Goal: Contribute content: Add original content to the website for others to see

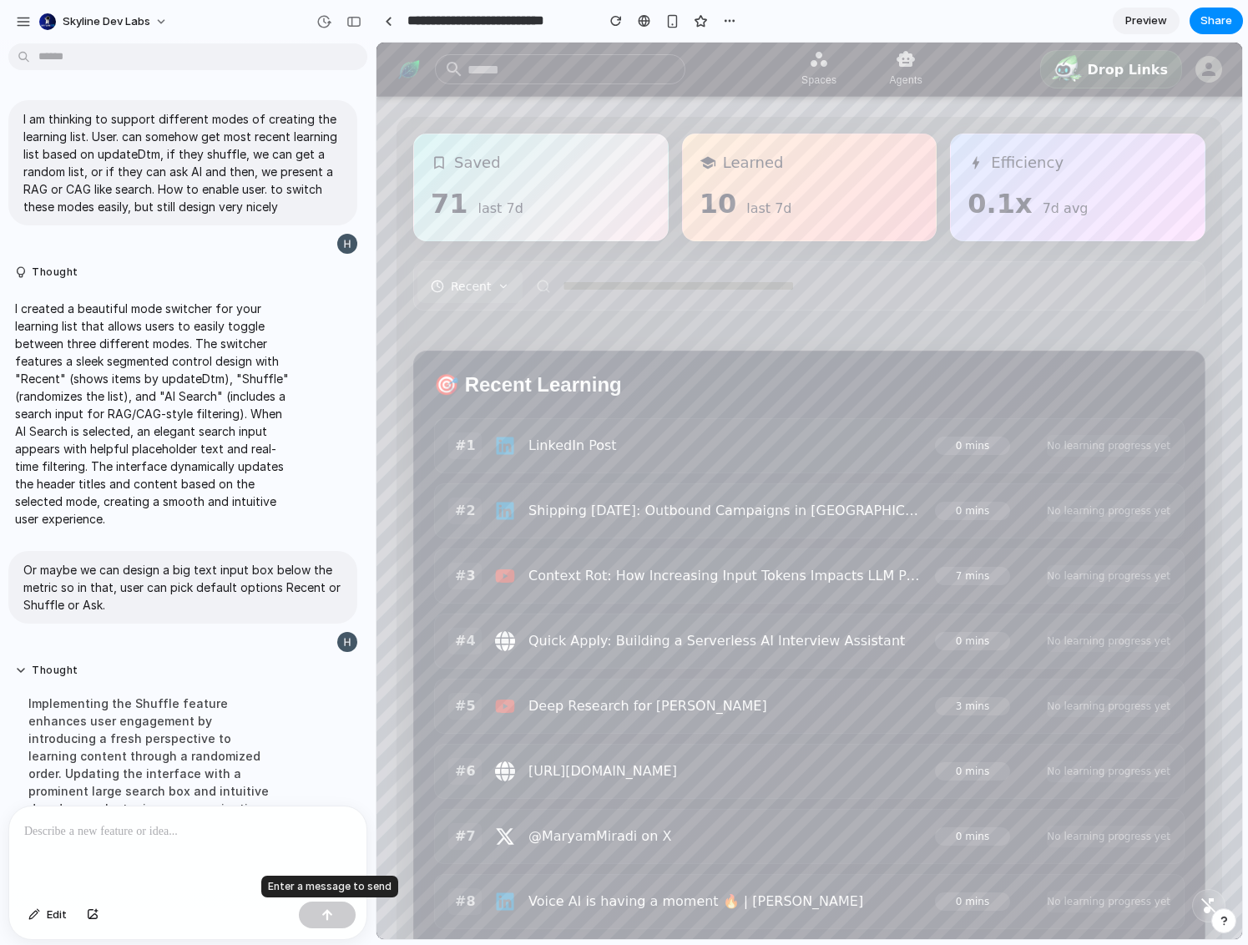
scroll to position [451, 0]
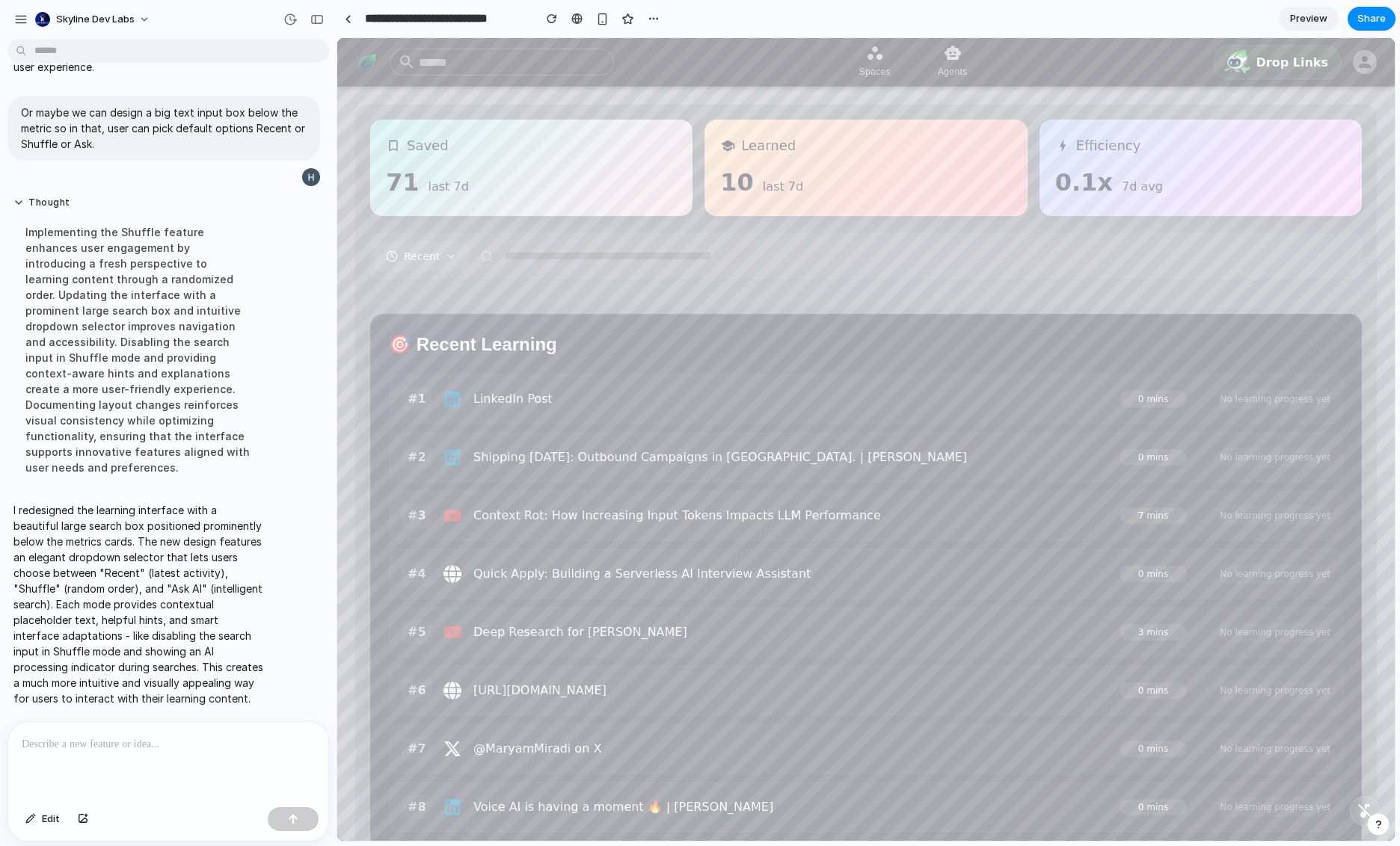
click at [210, 555] on p "I redesigned the learning interface with a beautiful large search box positione…" at bounding box center [138, 604] width 250 height 204
click at [122, 744] on p at bounding box center [167, 744] width 293 height 18
drag, startPoint x: 288, startPoint y: 748, endPoint x: -44, endPoint y: 739, distance: 332.1
click at [0, 739] on html "**********" at bounding box center [700, 423] width 1400 height 846
click at [341, 21] on link at bounding box center [348, 18] width 22 height 22
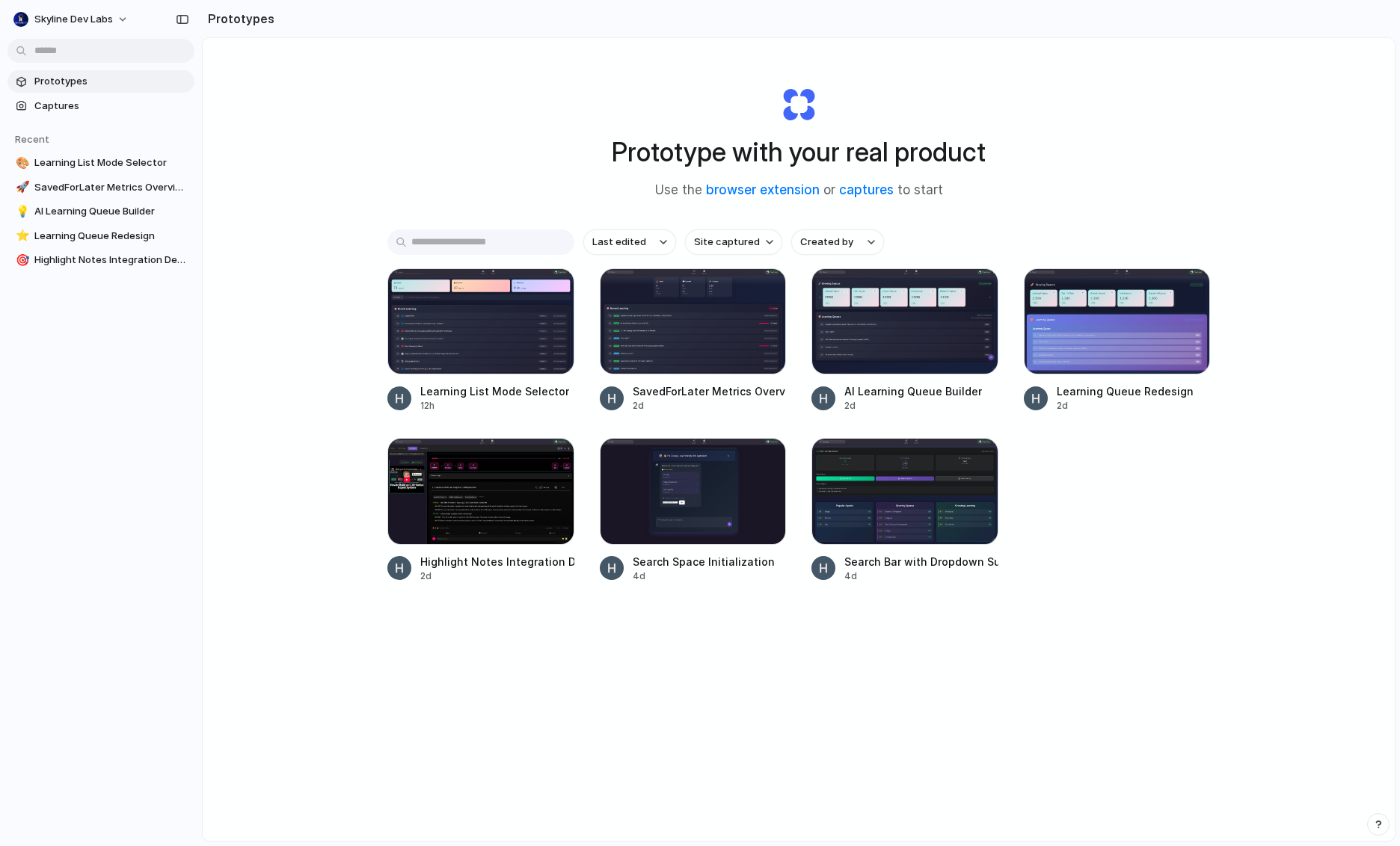
click at [76, 310] on div "Prototypes Captures Recent 🎨 Learning List Mode Selector 🚀 SavedForLater Metric…" at bounding box center [100, 234] width 202 height 467
drag, startPoint x: 1045, startPoint y: 149, endPoint x: 678, endPoint y: 135, distance: 367.3
click at [678, 135] on div "Prototype with your real product Use the browser extension or captures to start" at bounding box center [799, 137] width 598 height 161
click at [678, 135] on h1 "Prototype with your real product" at bounding box center [798, 152] width 374 height 39
click at [1045, 193] on div "Prototype with your real product Use the browser extension or captures to start" at bounding box center [799, 137] width 598 height 161
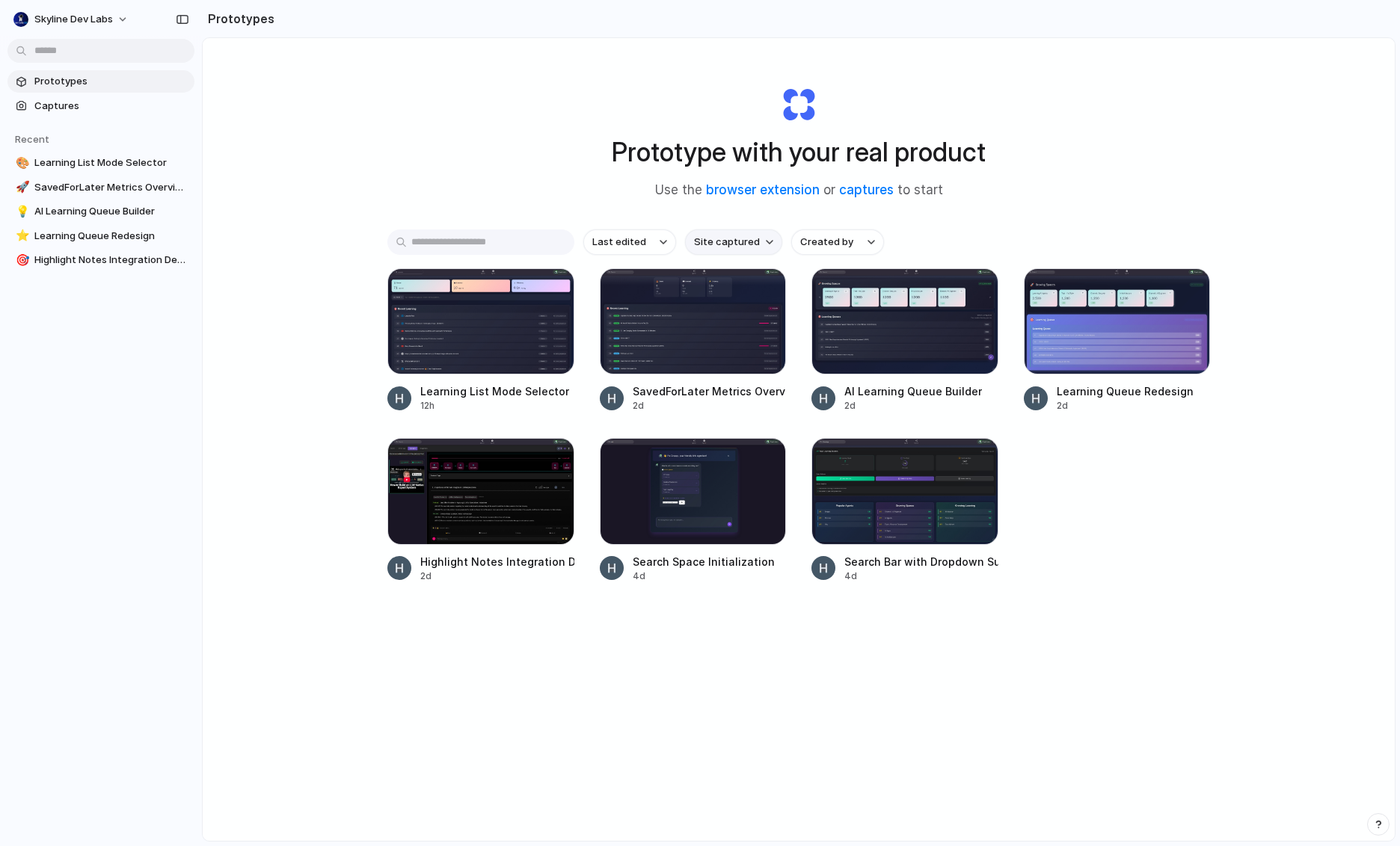
click at [717, 240] on span "Site captured" at bounding box center [726, 242] width 65 height 15
click at [647, 237] on button "Last edited" at bounding box center [630, 242] width 93 height 25
click at [824, 241] on div "Last edited Last created Alphabetical" at bounding box center [700, 423] width 1400 height 846
click at [824, 241] on span "Created by" at bounding box center [826, 242] width 53 height 15
drag, startPoint x: 1054, startPoint y: 226, endPoint x: 1391, endPoint y: 176, distance: 340.7
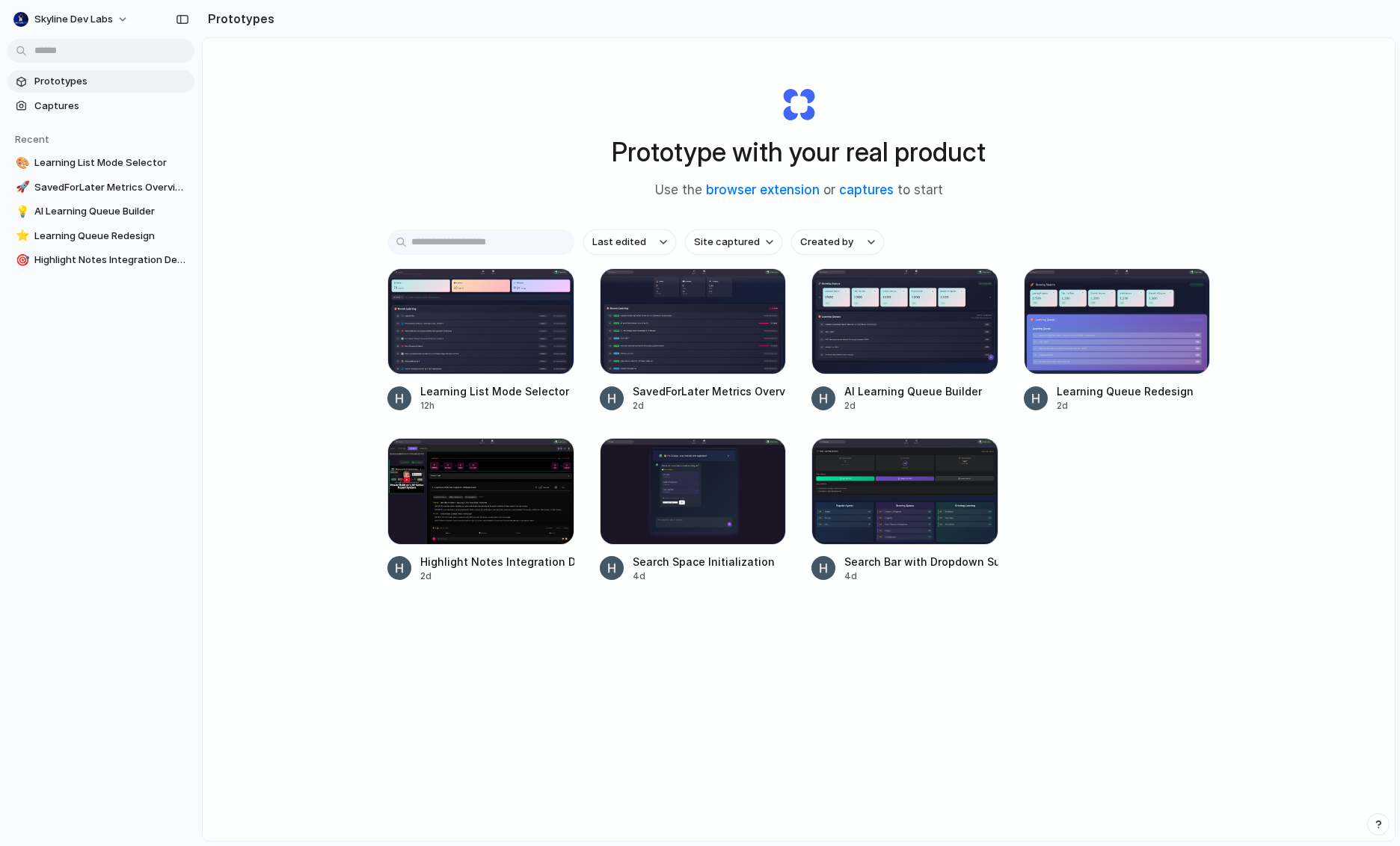
click at [1055, 226] on div "All users [PERSON_NAME]" at bounding box center [700, 423] width 1400 height 846
